Goal: Check status: Check status

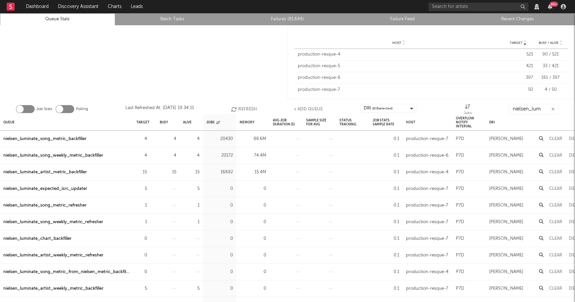
click at [245, 107] on button "Refresh" at bounding box center [244, 109] width 26 height 10
click at [244, 109] on button "Refresh" at bounding box center [245, 109] width 26 height 10
click at [80, 140] on div "nielsen_luminate_song_metric_backfiller" at bounding box center [44, 139] width 83 height 8
click at [80, 155] on div "nielsen_luminate_song_weekly_metric_backfiller" at bounding box center [53, 156] width 100 height 8
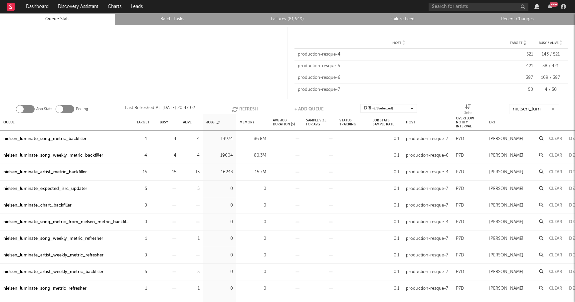
click at [242, 104] on button "Refresh" at bounding box center [245, 109] width 26 height 10
click at [247, 107] on button "Refresh" at bounding box center [245, 109] width 26 height 10
click at [247, 111] on button "Refresh" at bounding box center [245, 109] width 26 height 10
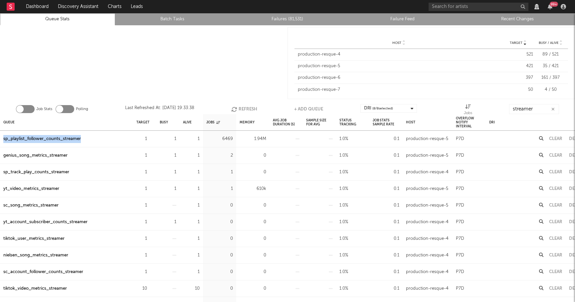
click at [245, 110] on button "Refresh" at bounding box center [244, 109] width 26 height 10
click at [209, 70] on div at bounding box center [143, 63] width 287 height 76
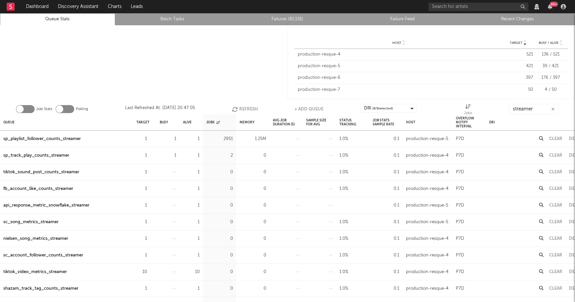
click at [248, 106] on button "Refresh" at bounding box center [245, 109] width 26 height 10
click at [251, 108] on button "Refresh" at bounding box center [245, 109] width 26 height 10
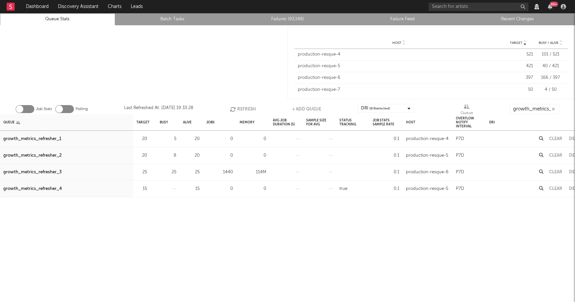
click at [243, 108] on button "Refresh" at bounding box center [243, 109] width 26 height 10
click at [55, 173] on div "growth_metrics_refresher_3" at bounding box center [32, 172] width 58 height 8
click at [245, 109] on button "Refresh" at bounding box center [243, 109] width 26 height 10
click at [248, 107] on button "Refresh" at bounding box center [243, 109] width 26 height 10
